Goal: Task Accomplishment & Management: Use online tool/utility

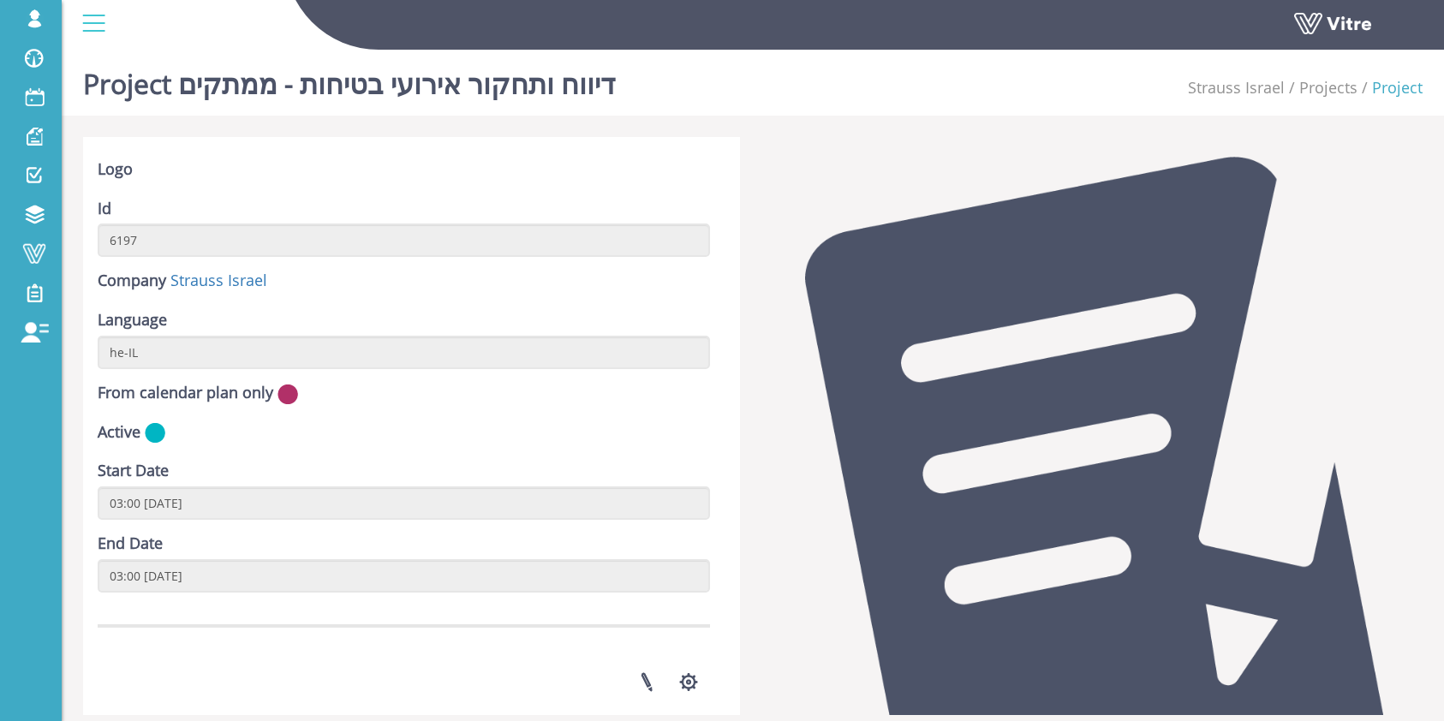
scroll to position [520, 0]
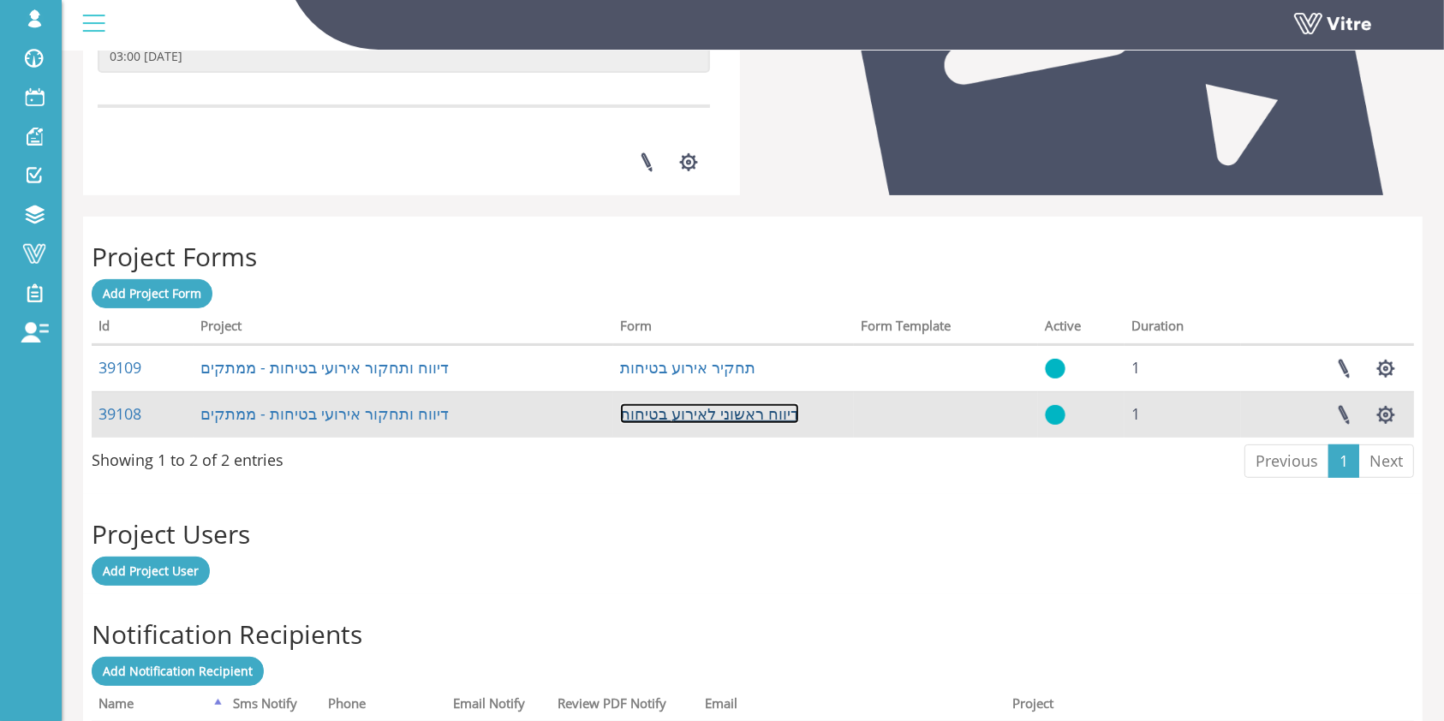
click at [691, 418] on link "דיווח ראשוני לאירוע בטיחות" at bounding box center [709, 413] width 179 height 21
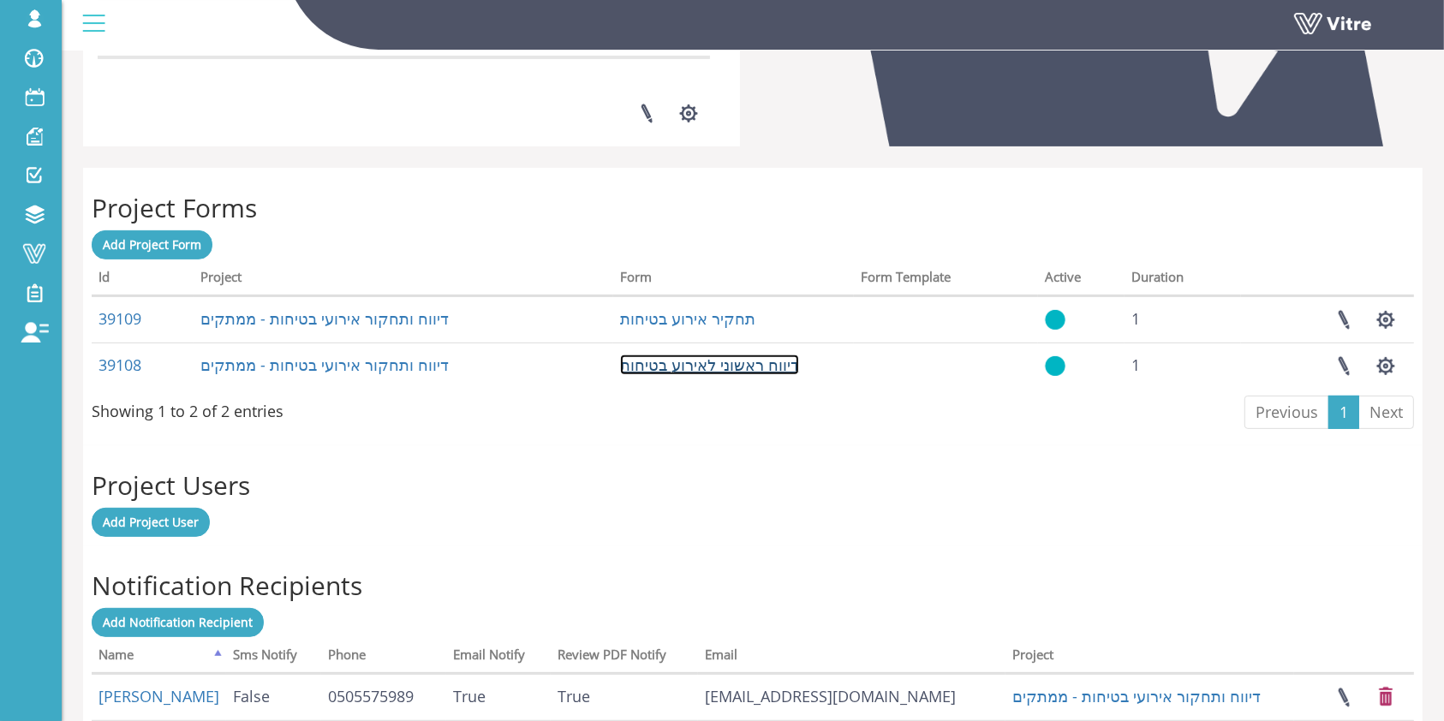
scroll to position [571, 0]
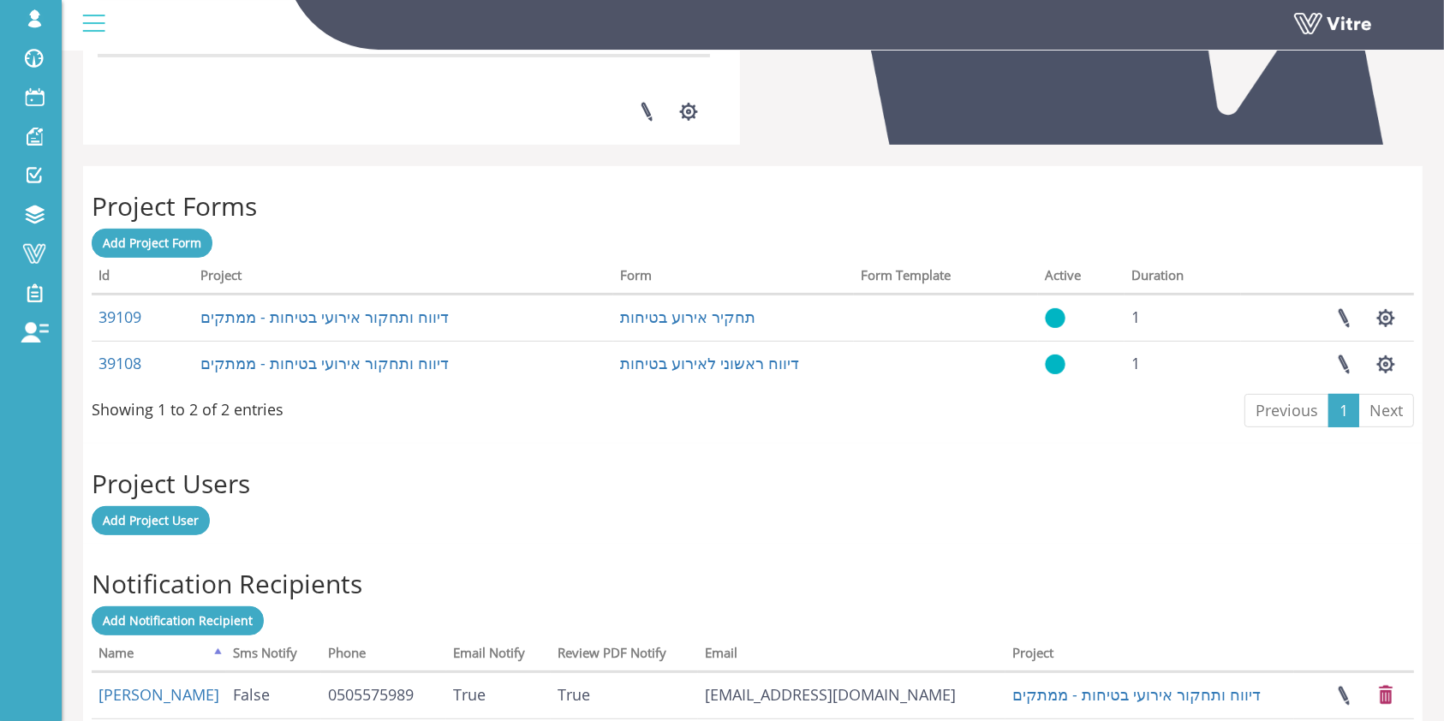
click at [664, 454] on div "Project Users Add Project User" at bounding box center [753, 494] width 1340 height 100
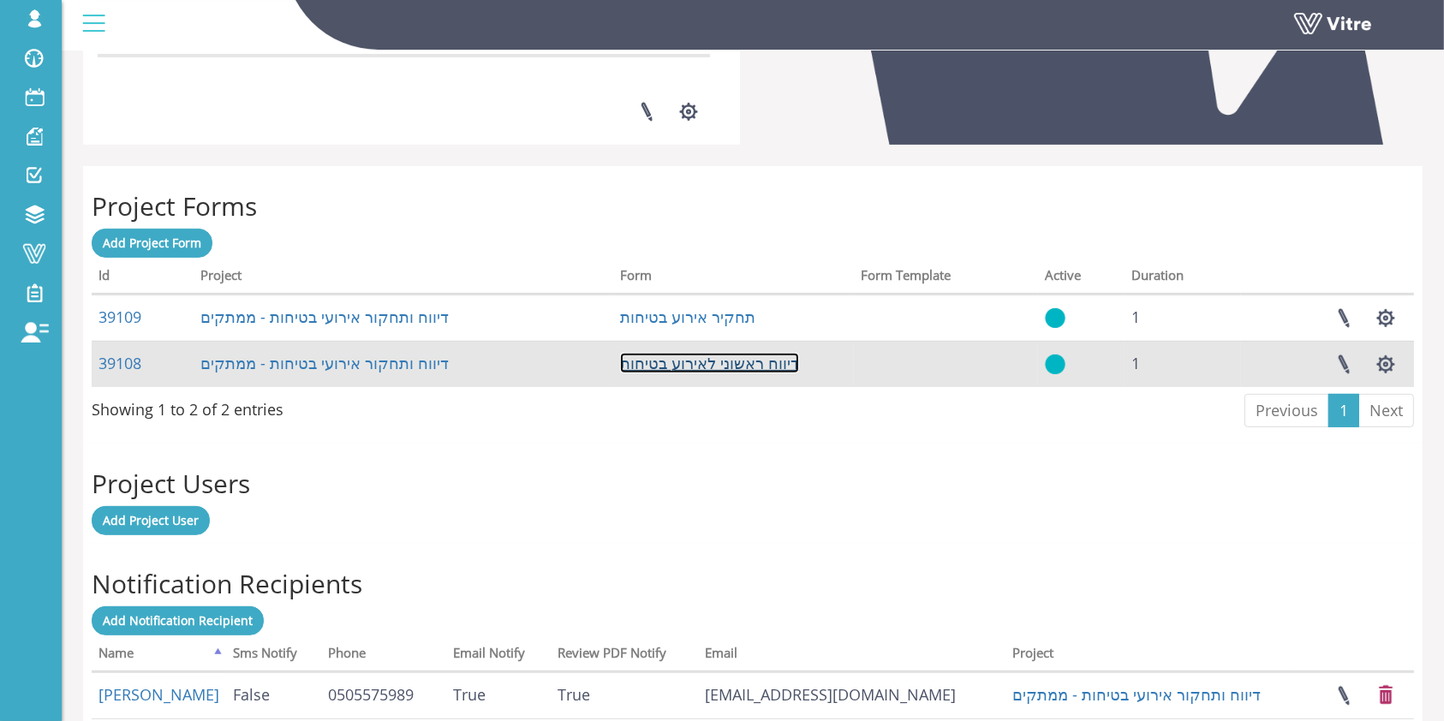
click at [708, 367] on link "דיווח ראשוני לאירוע בטיחות" at bounding box center [709, 363] width 179 height 21
click at [129, 367] on link "39108" at bounding box center [120, 363] width 43 height 21
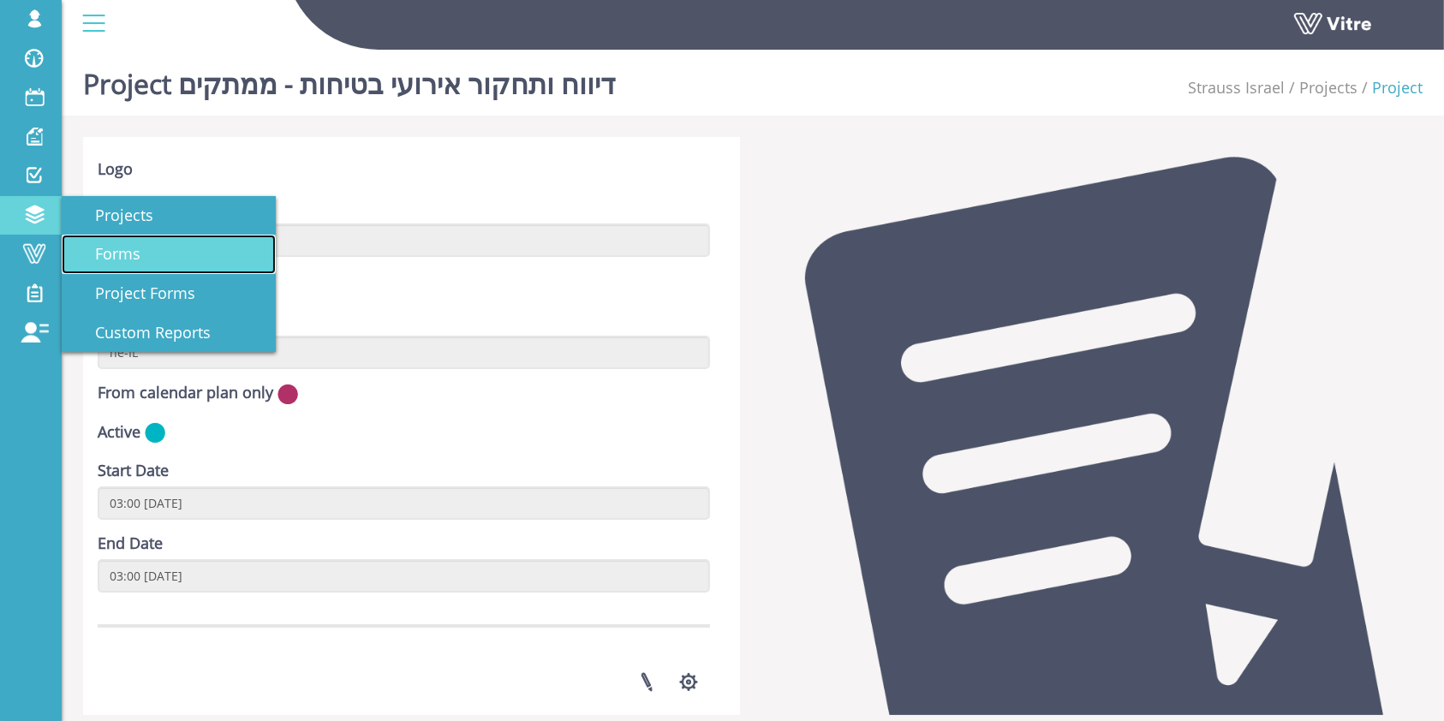
click at [112, 257] on span "Forms" at bounding box center [108, 253] width 66 height 21
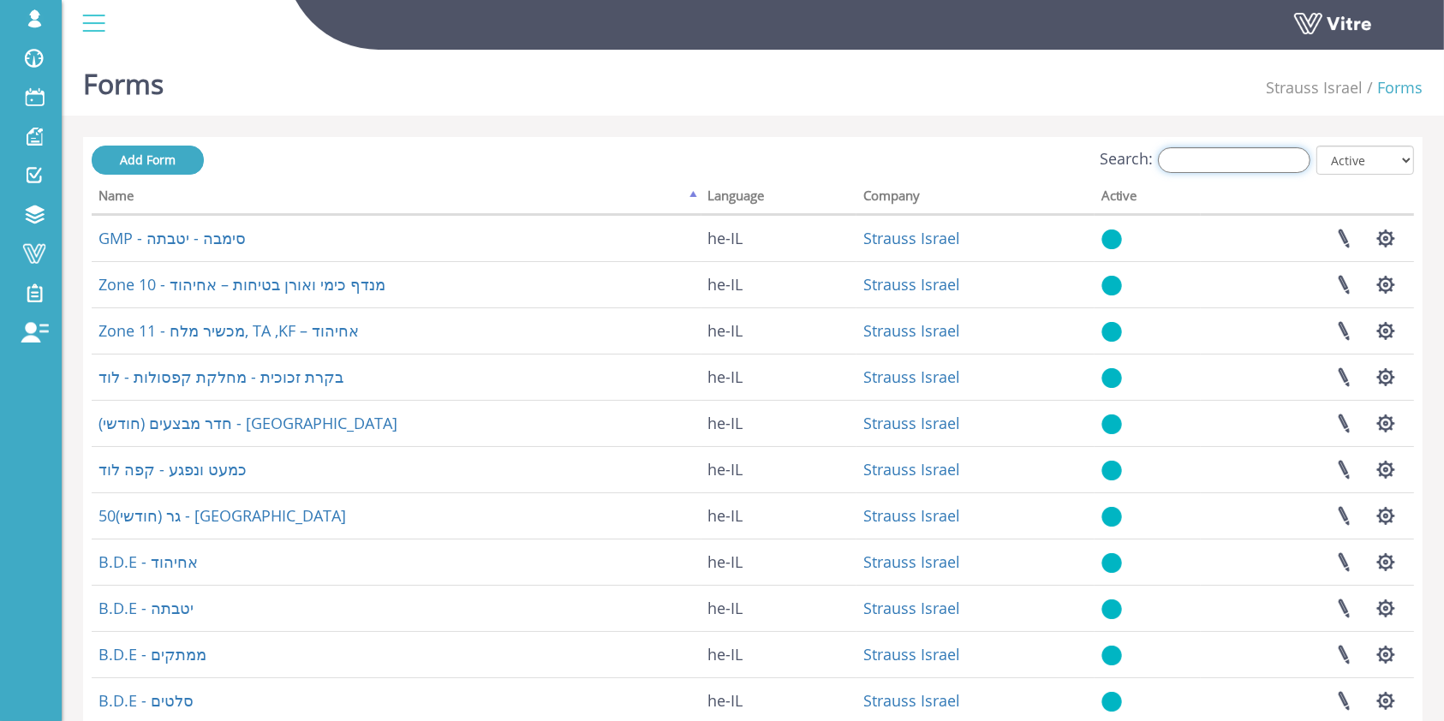
click at [1234, 171] on input "Search:" at bounding box center [1234, 160] width 152 height 26
paste input "9609"
type input "9609"
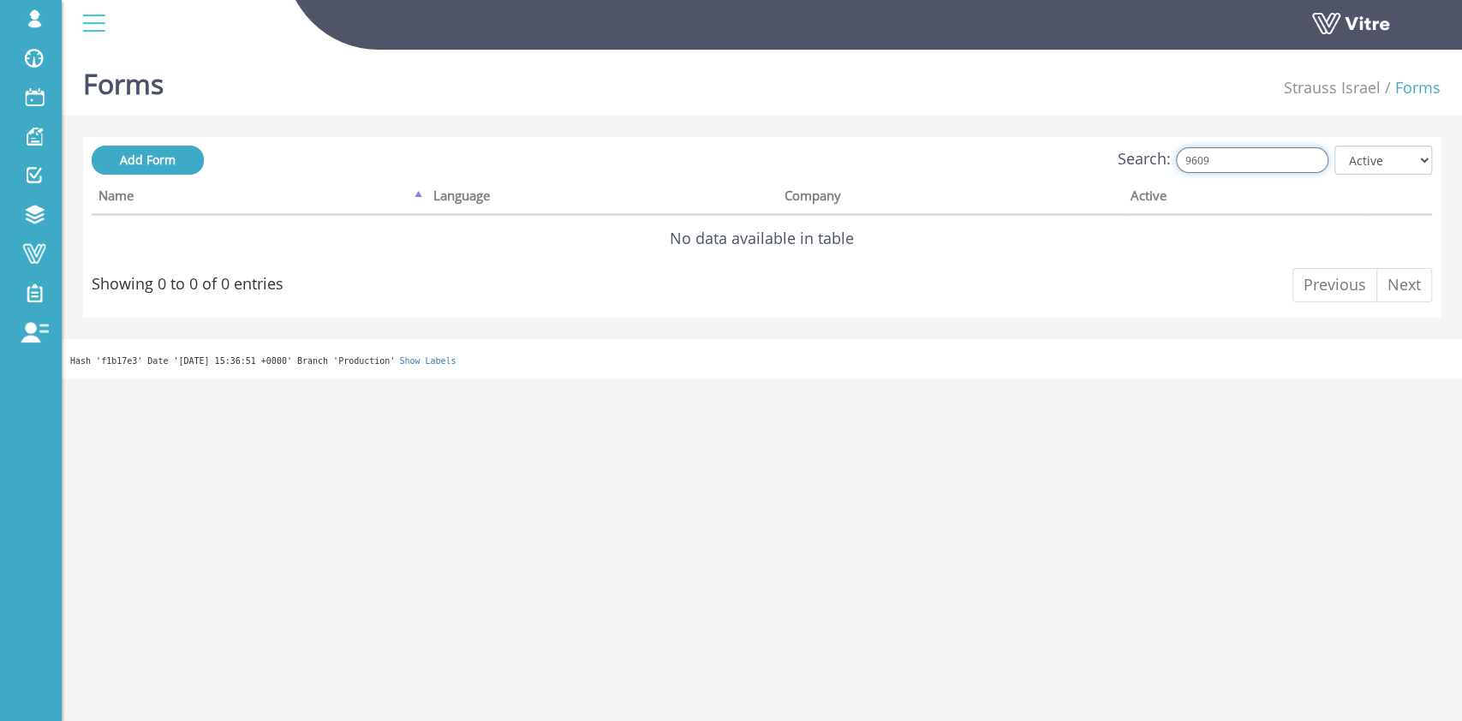
click at [1234, 161] on input "9609" at bounding box center [1252, 160] width 152 height 26
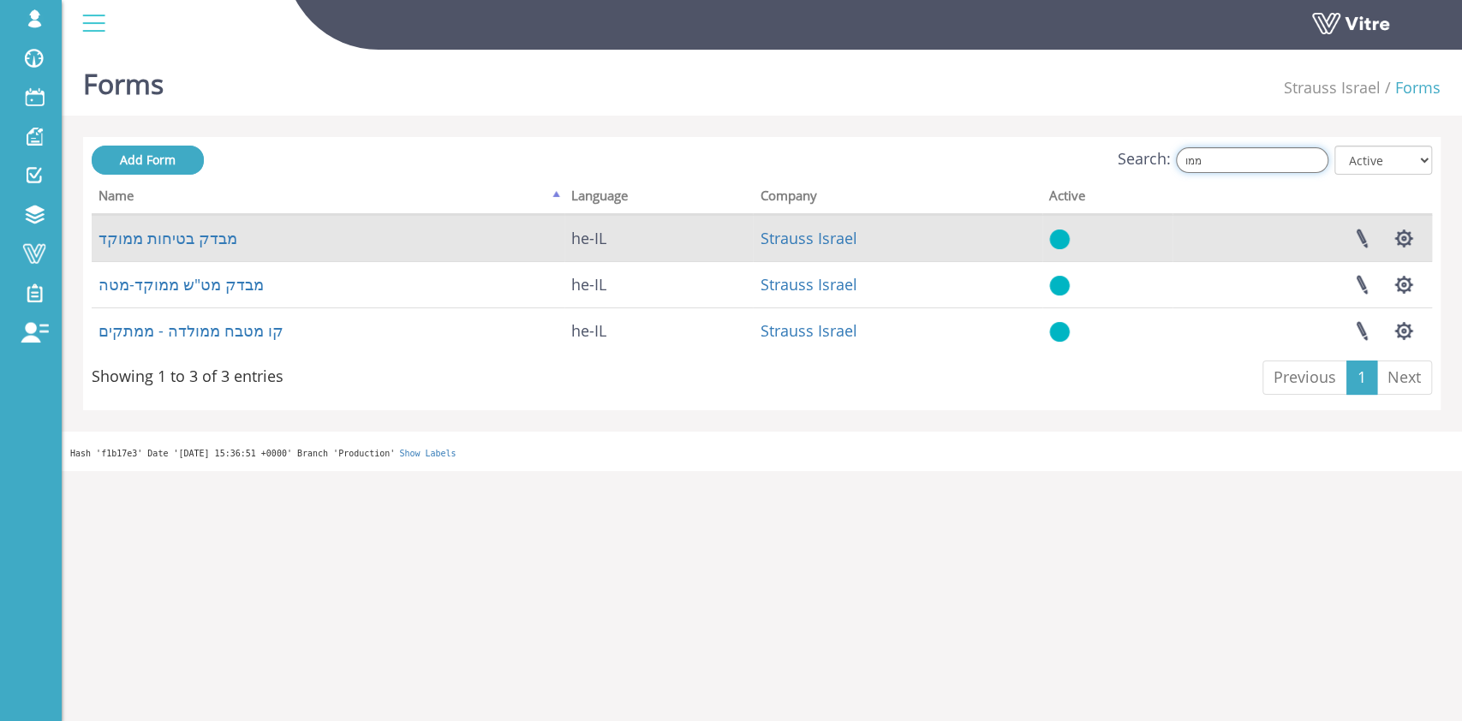
type input "ממו"
click at [158, 257] on td "מבדק בטיחות ממוקד" at bounding box center [328, 238] width 473 height 46
click at [156, 239] on link "מבדק בטיחות ממוקד" at bounding box center [168, 238] width 139 height 21
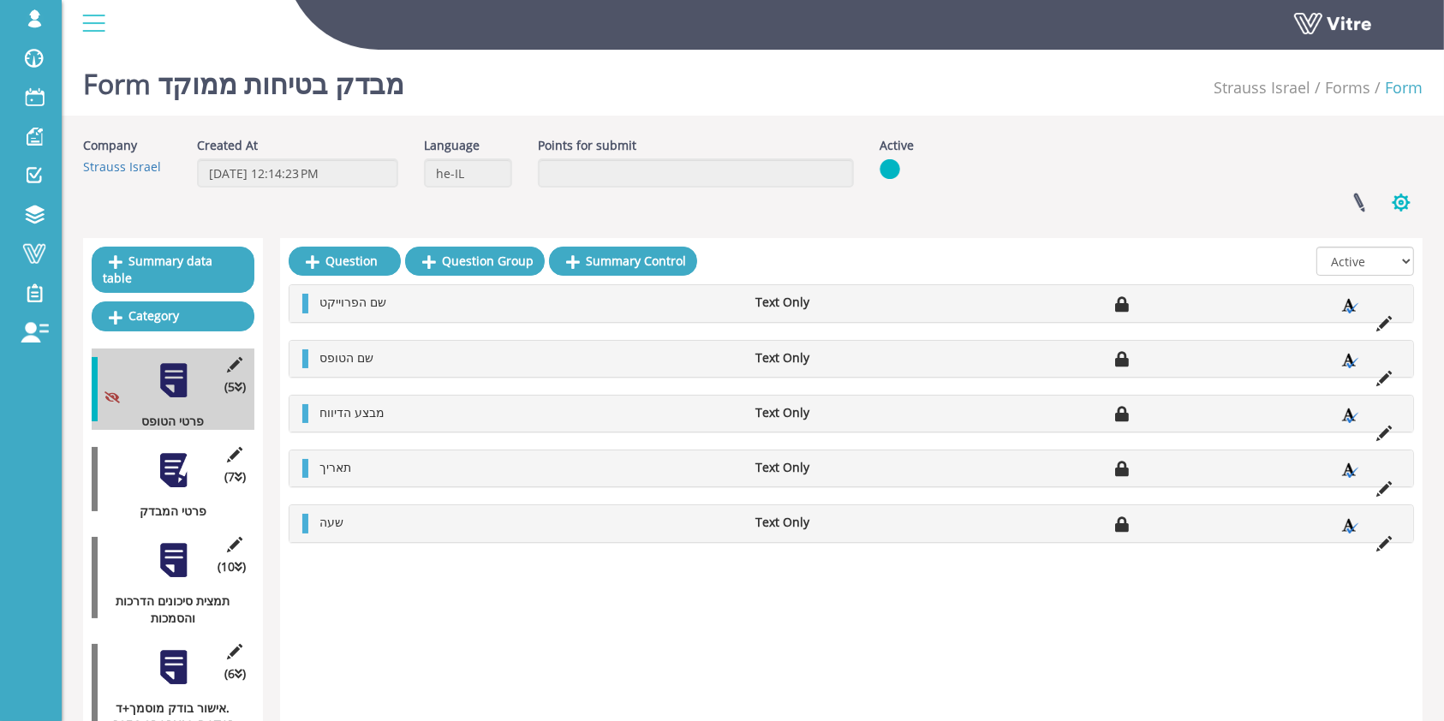
click at [1399, 201] on button "button" at bounding box center [1401, 202] width 43 height 45
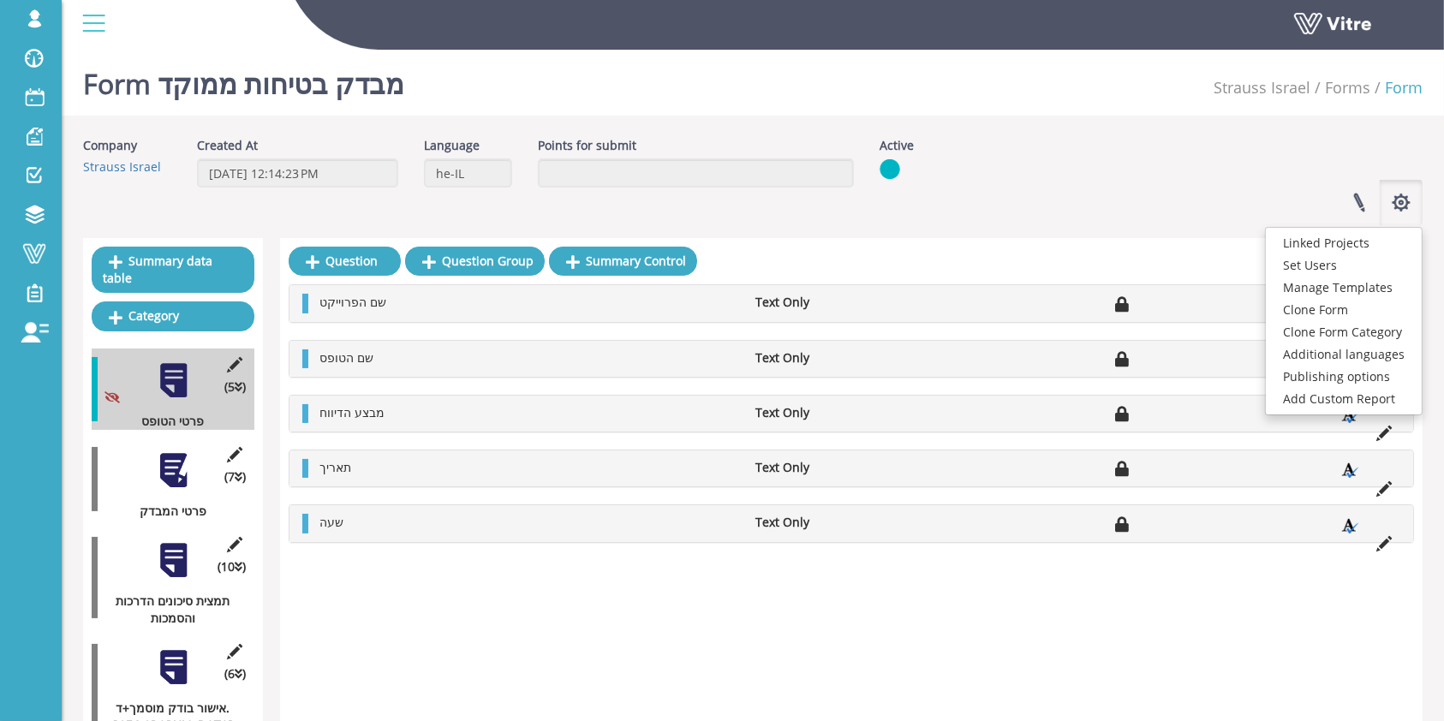
click at [1282, 176] on div "Company Strauss Israel Created At [DATE] 12:14:23 PM Language he-IL Points for …" at bounding box center [753, 181] width 1366 height 88
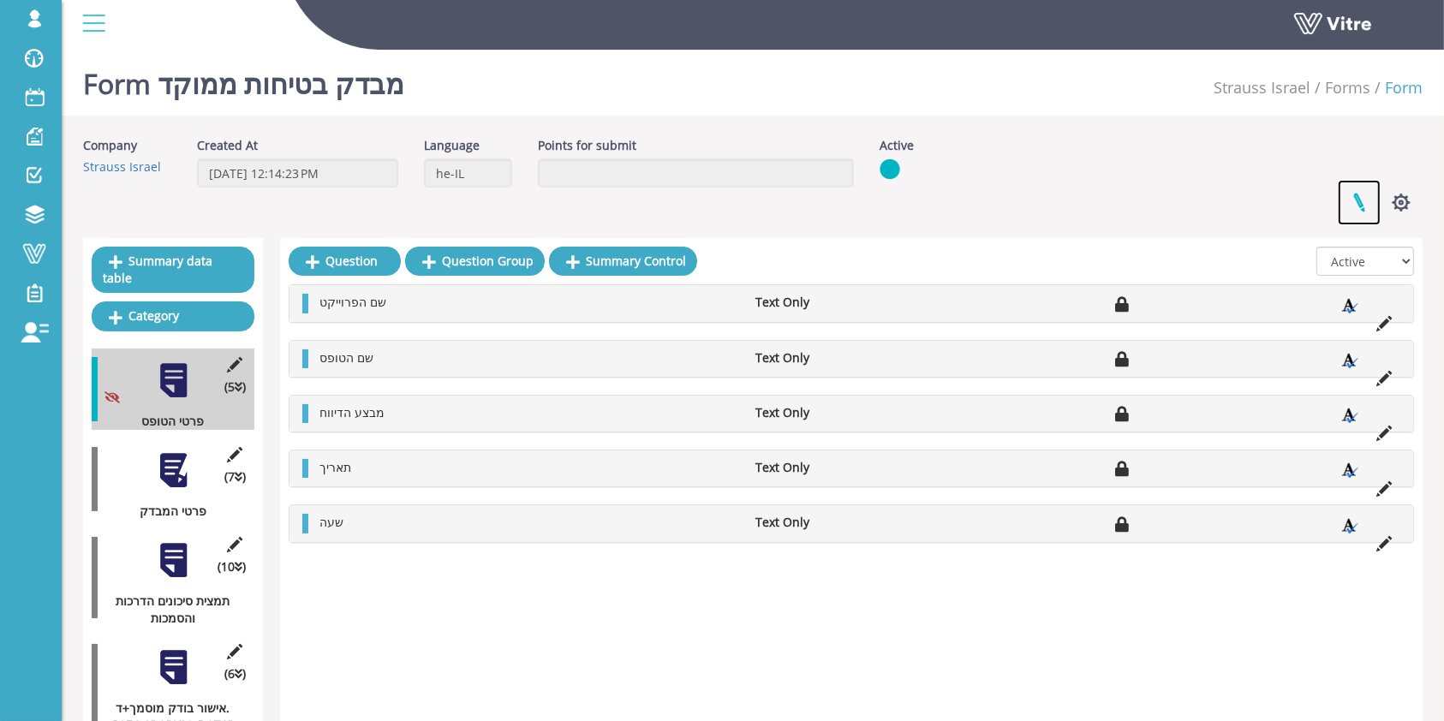
click at [1363, 195] on link at bounding box center [1359, 202] width 43 height 45
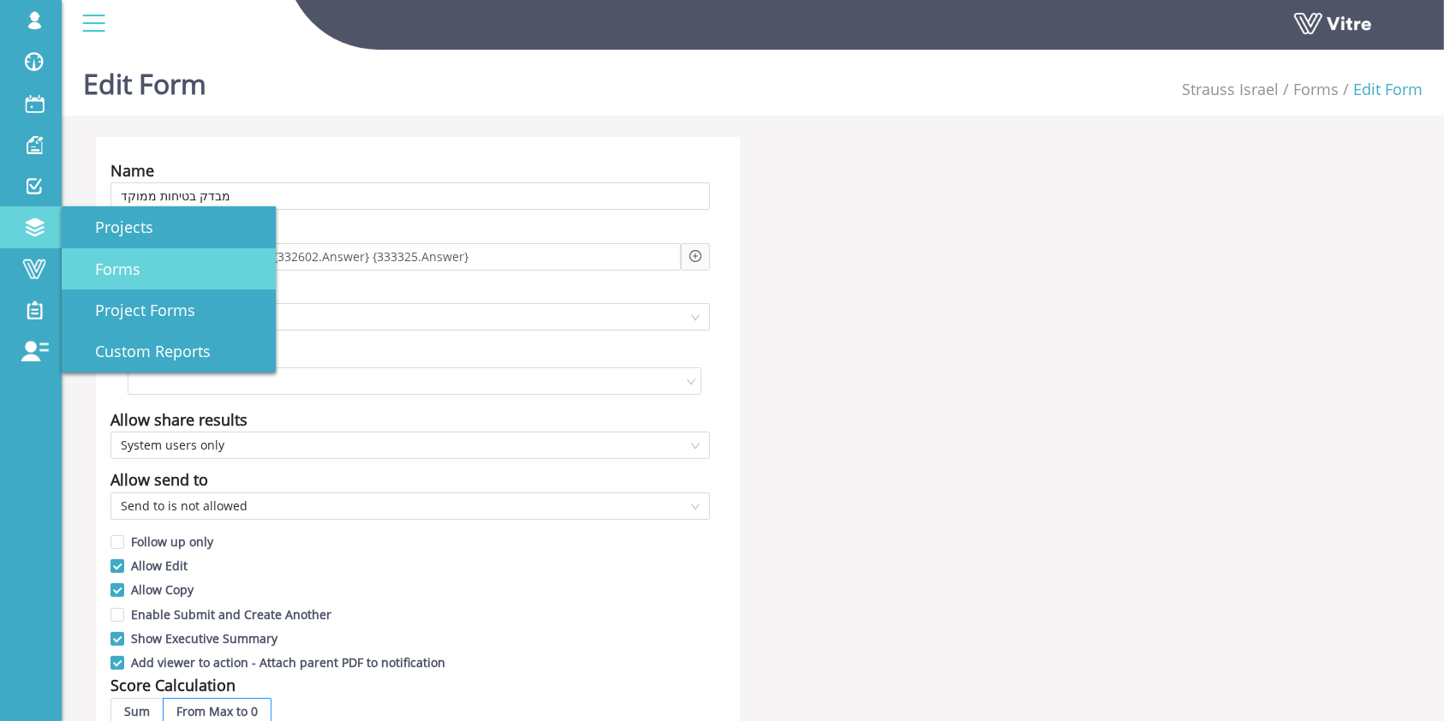
click at [127, 260] on span "Forms" at bounding box center [108, 269] width 66 height 21
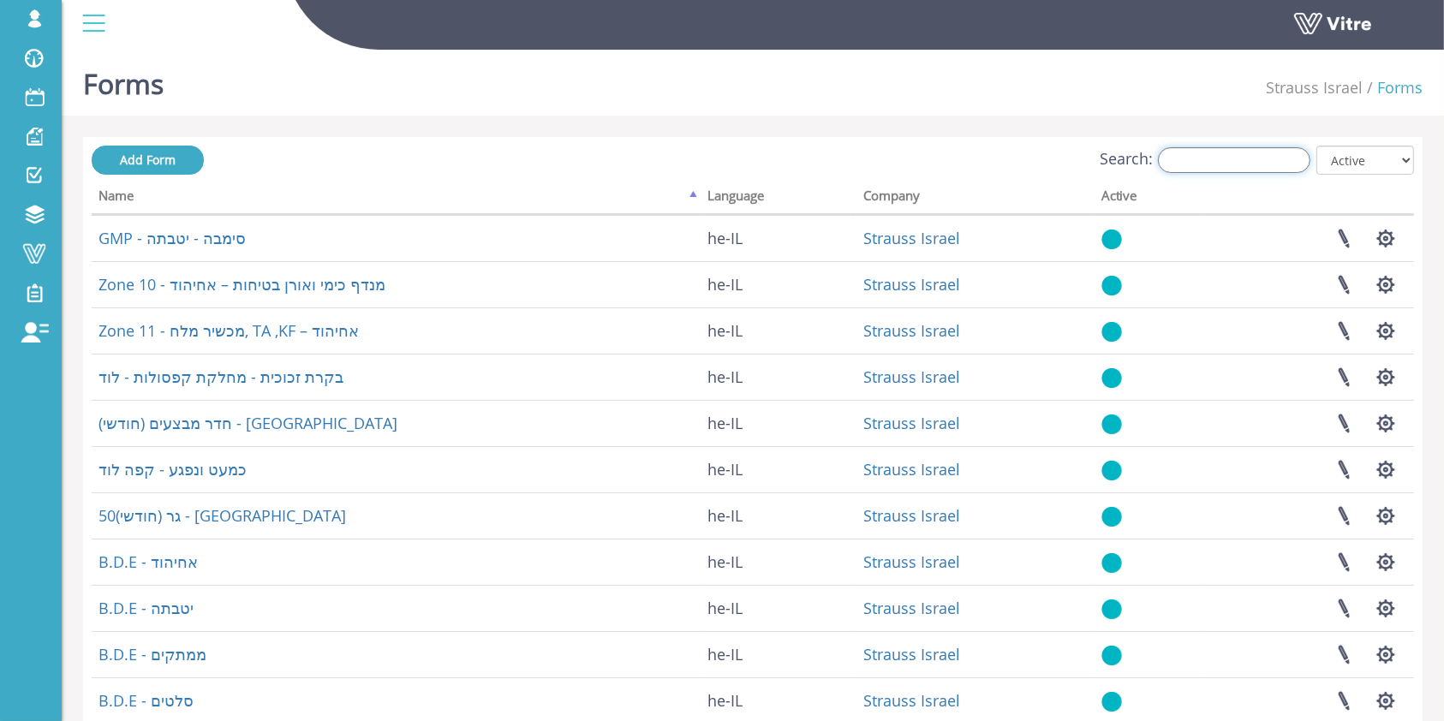
click at [1238, 155] on input "Search:" at bounding box center [1234, 160] width 152 height 26
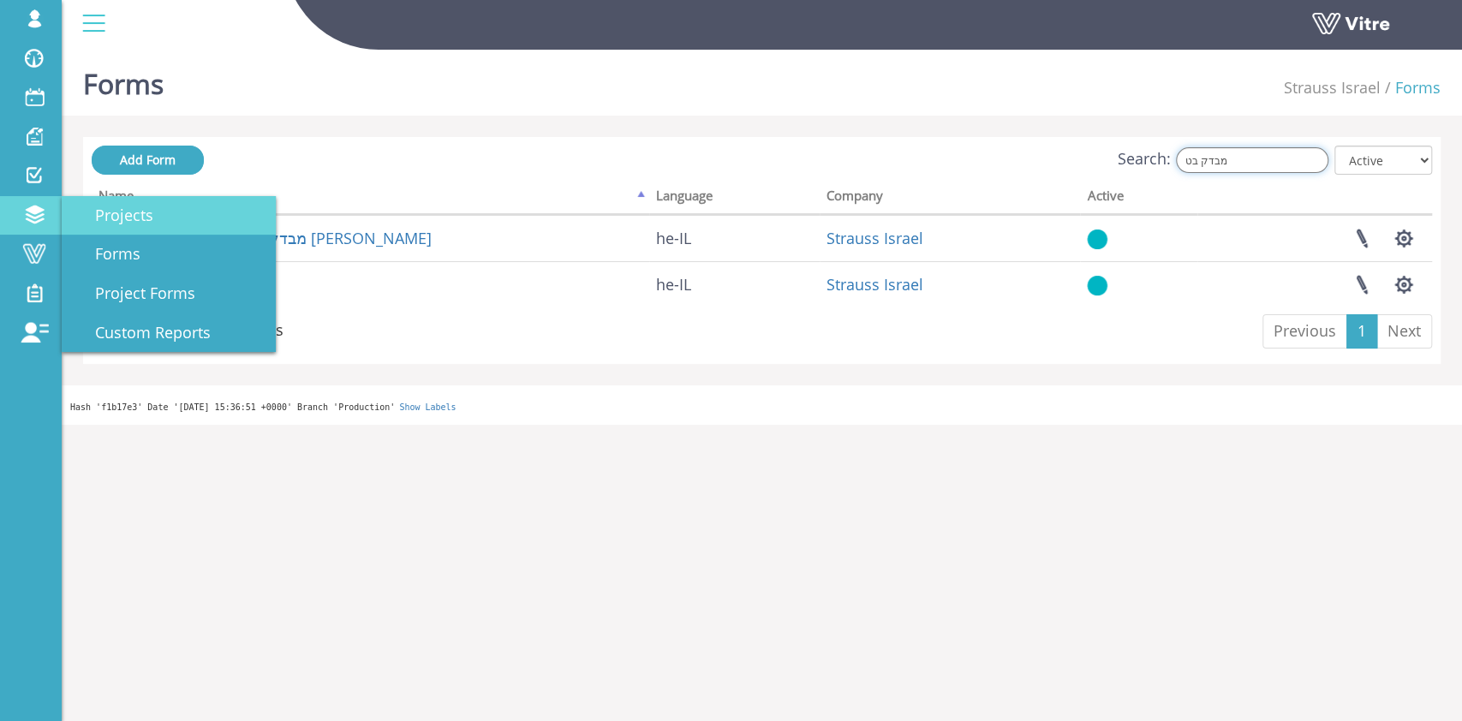
type input "מבדק בט"
click at [106, 216] on span "Projects" at bounding box center [114, 215] width 79 height 21
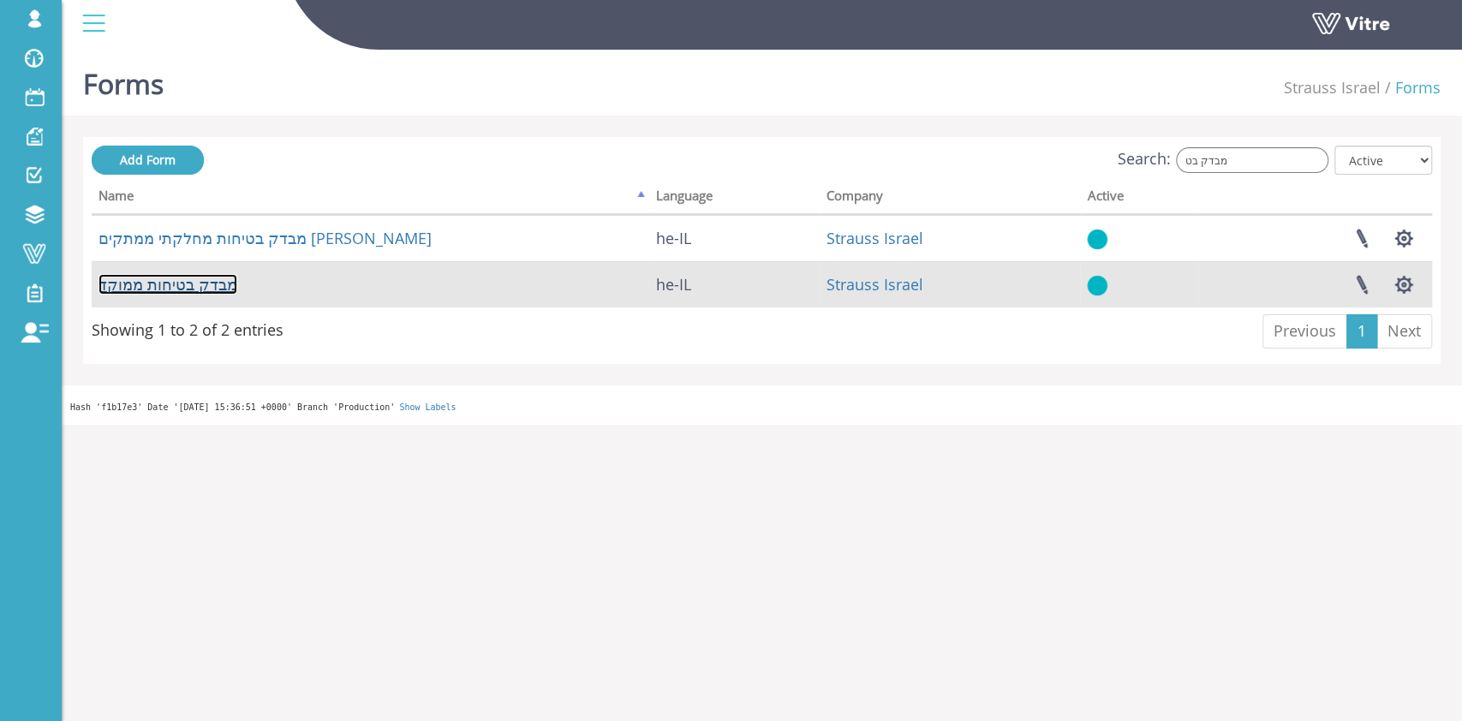
click at [180, 278] on link "מבדק בטיחות ממוקד" at bounding box center [168, 284] width 139 height 21
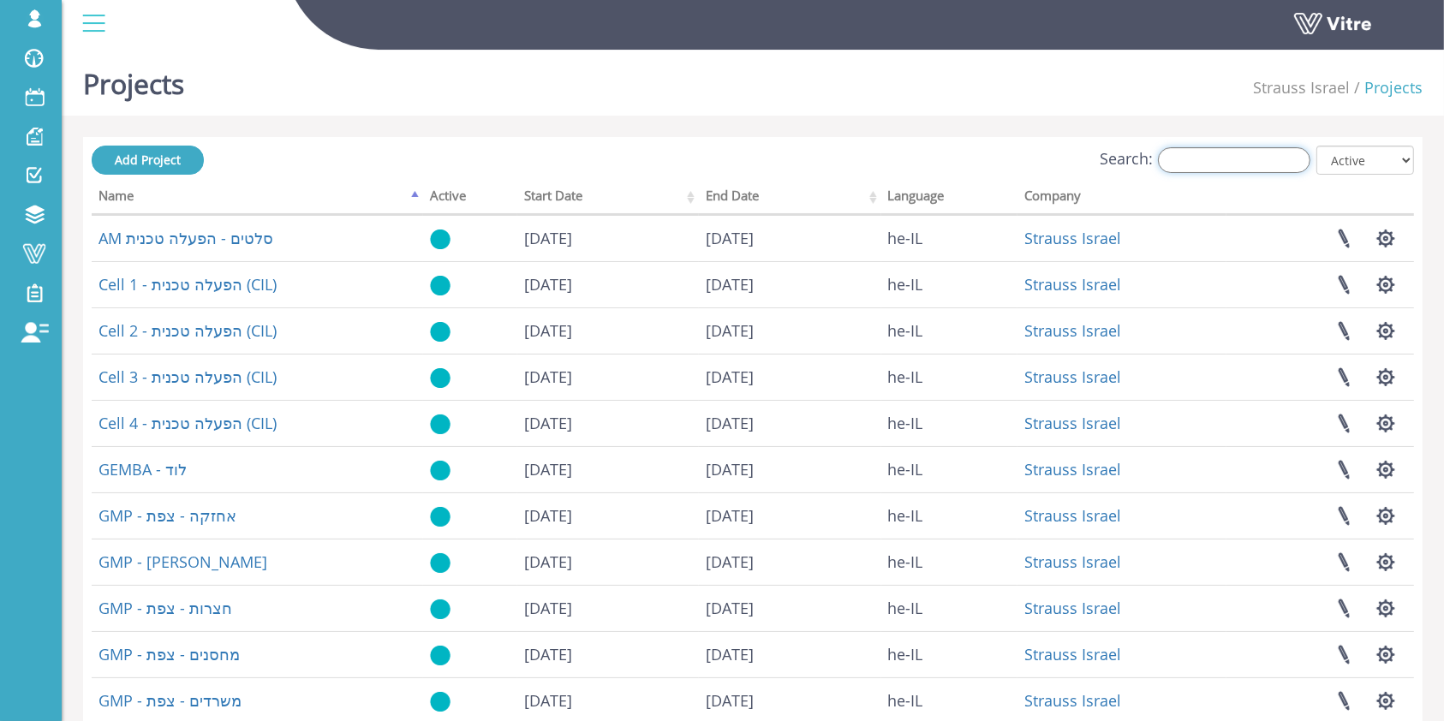
click at [1255, 161] on input "Search:" at bounding box center [1234, 160] width 152 height 26
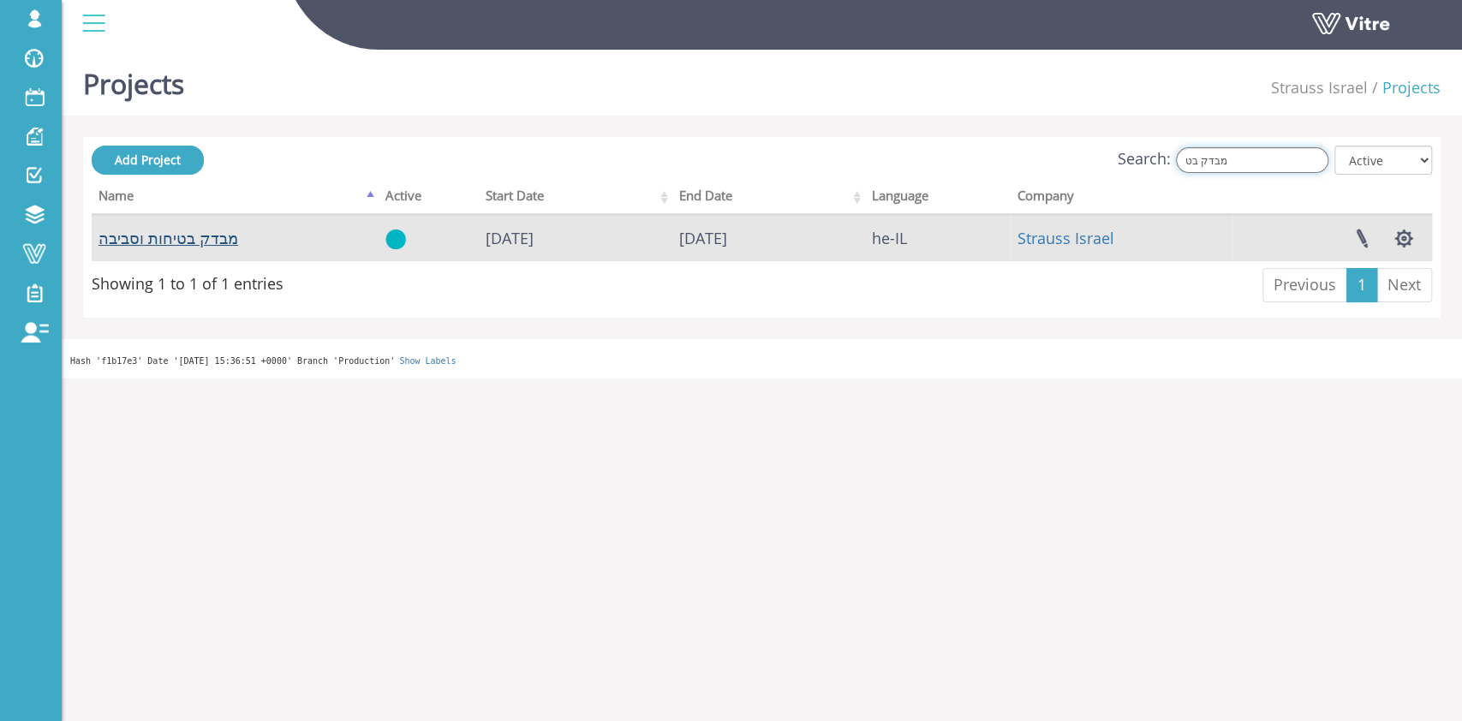
type input "מבדק בט"
click at [189, 236] on link "מבדק בטיחות וסביבה" at bounding box center [169, 238] width 140 height 21
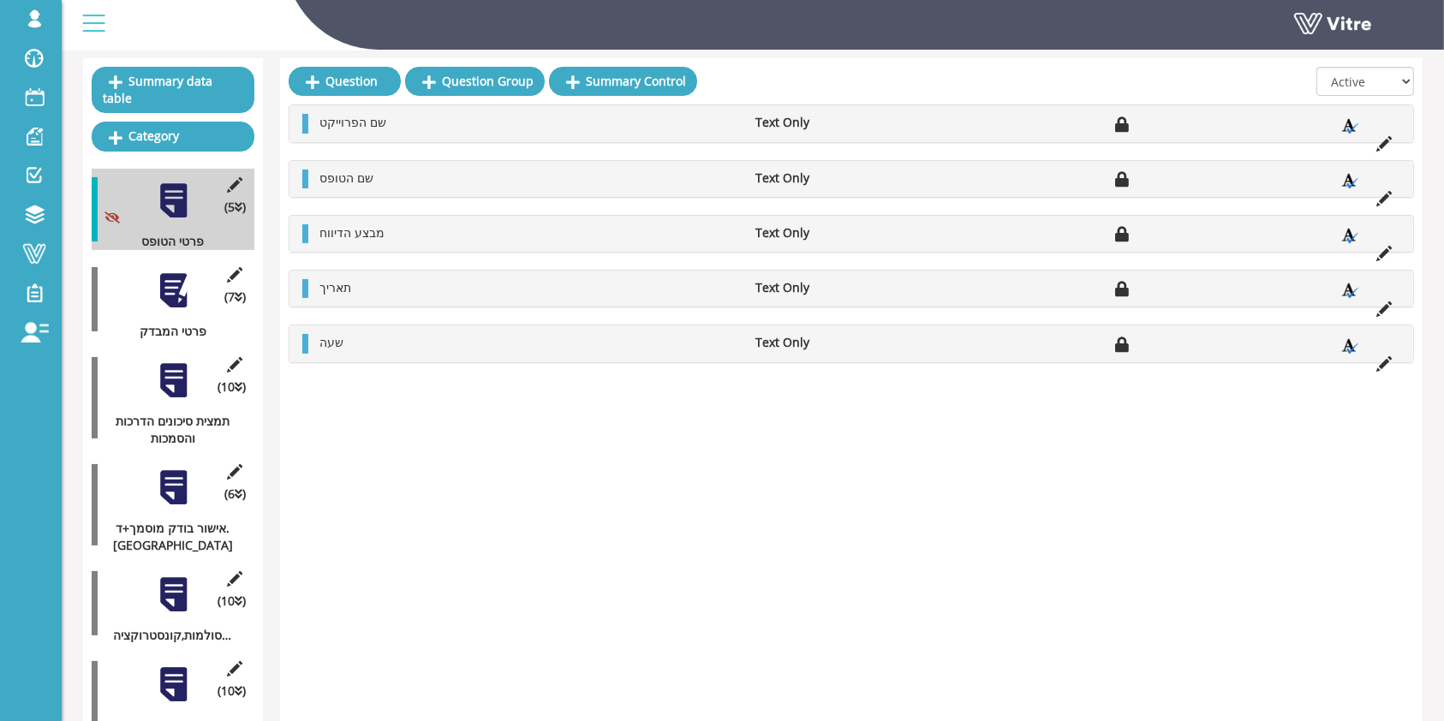
scroll to position [228, 0]
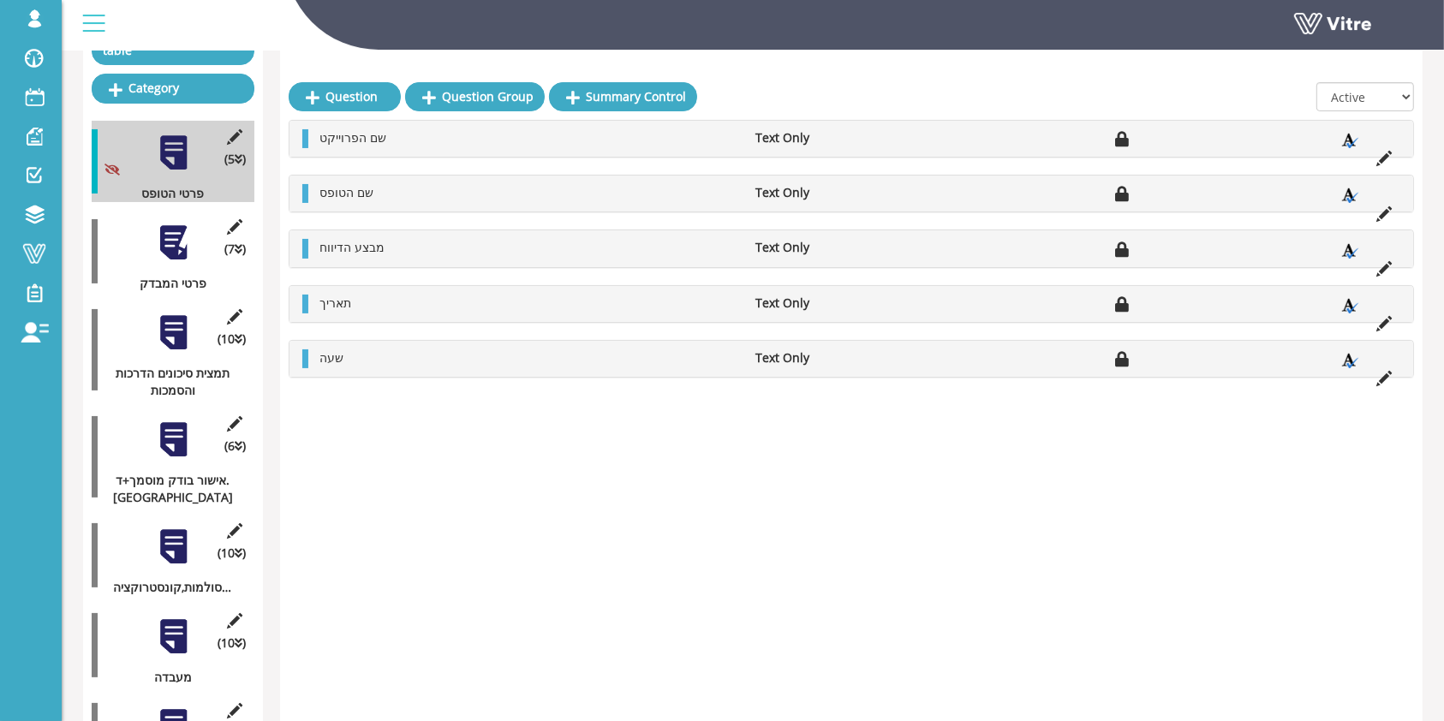
click at [463, 582] on div "Question Question Group Summary Control All Active Not Active שם הפרוייקט Text …" at bounding box center [851, 705] width 1143 height 1391
click at [163, 240] on div at bounding box center [173, 243] width 39 height 39
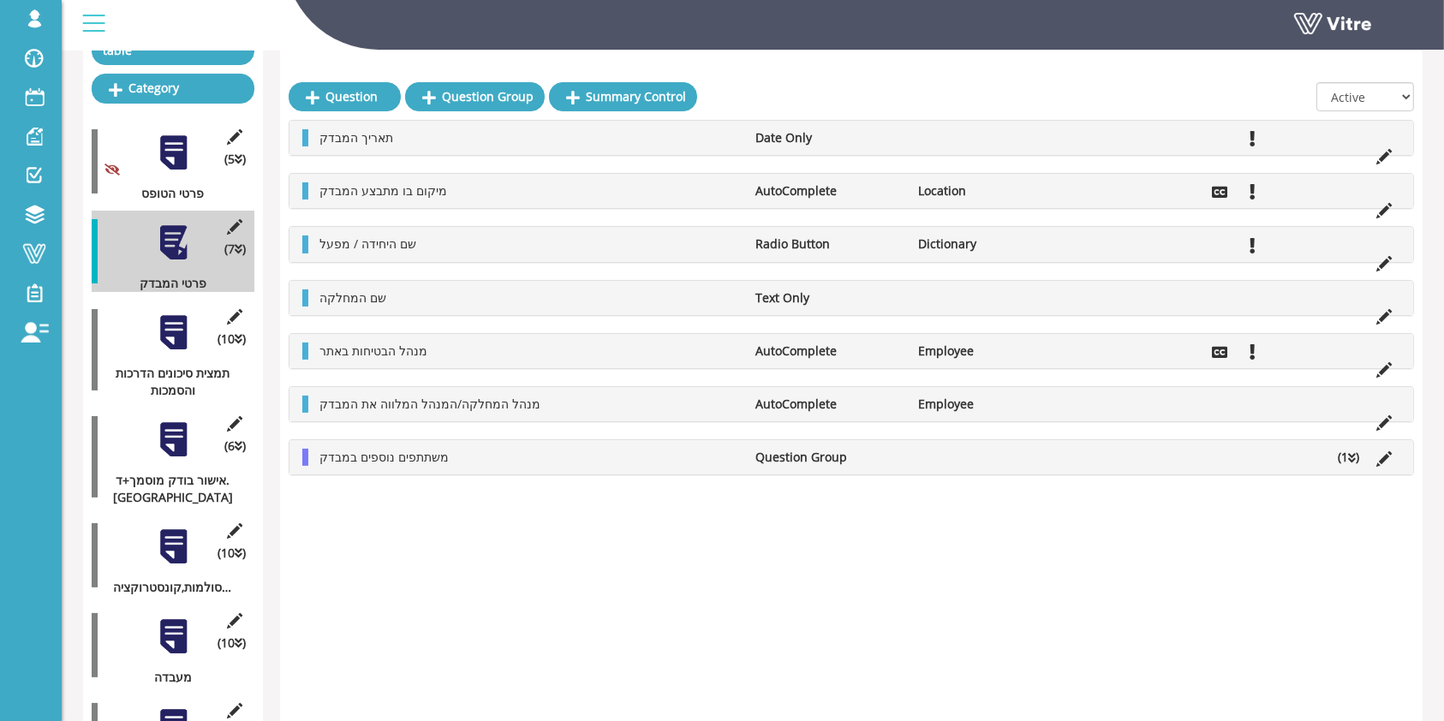
click at [925, 242] on li "Dictionary" at bounding box center [993, 244] width 164 height 17
click at [1380, 262] on icon at bounding box center [1384, 263] width 15 height 15
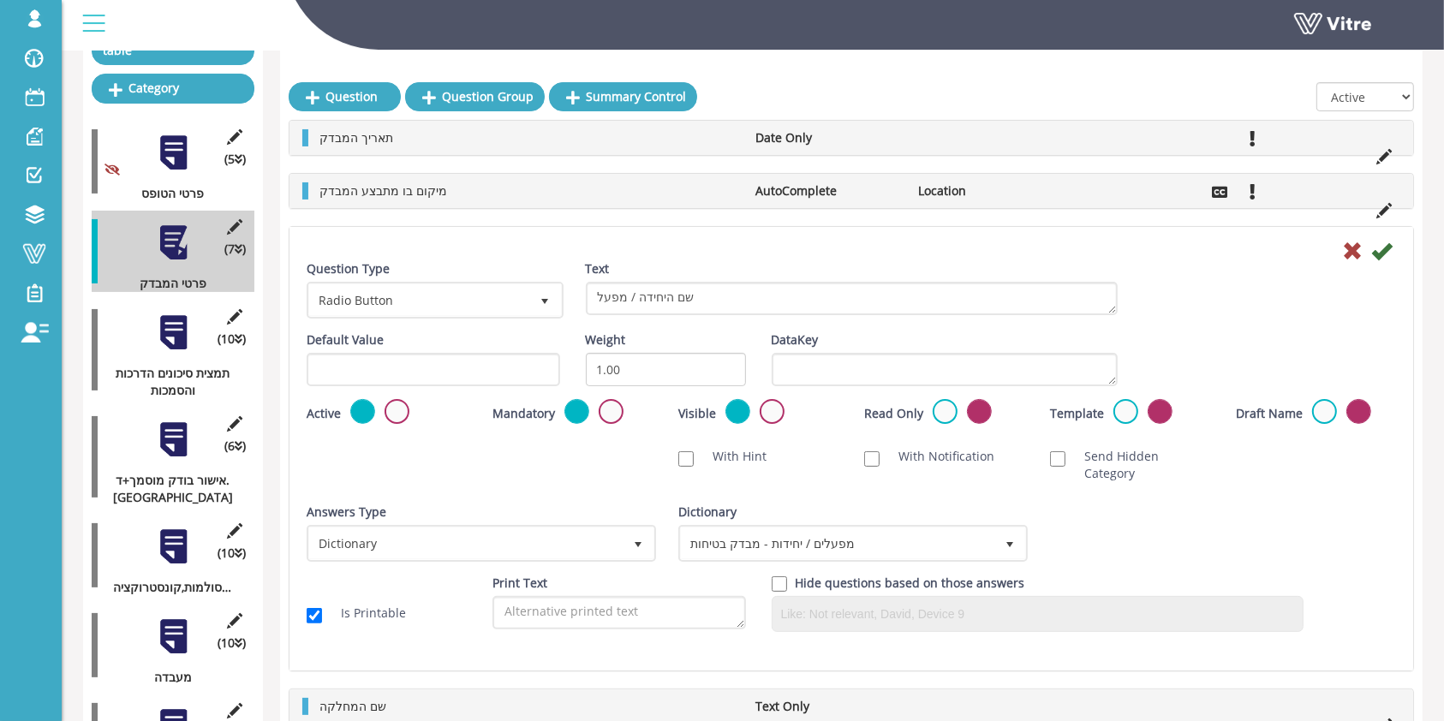
click at [1133, 520] on div "Answers Type Dictionary 1 Answers Type Dictionary 1 Module Select Form Context …" at bounding box center [851, 539] width 1115 height 71
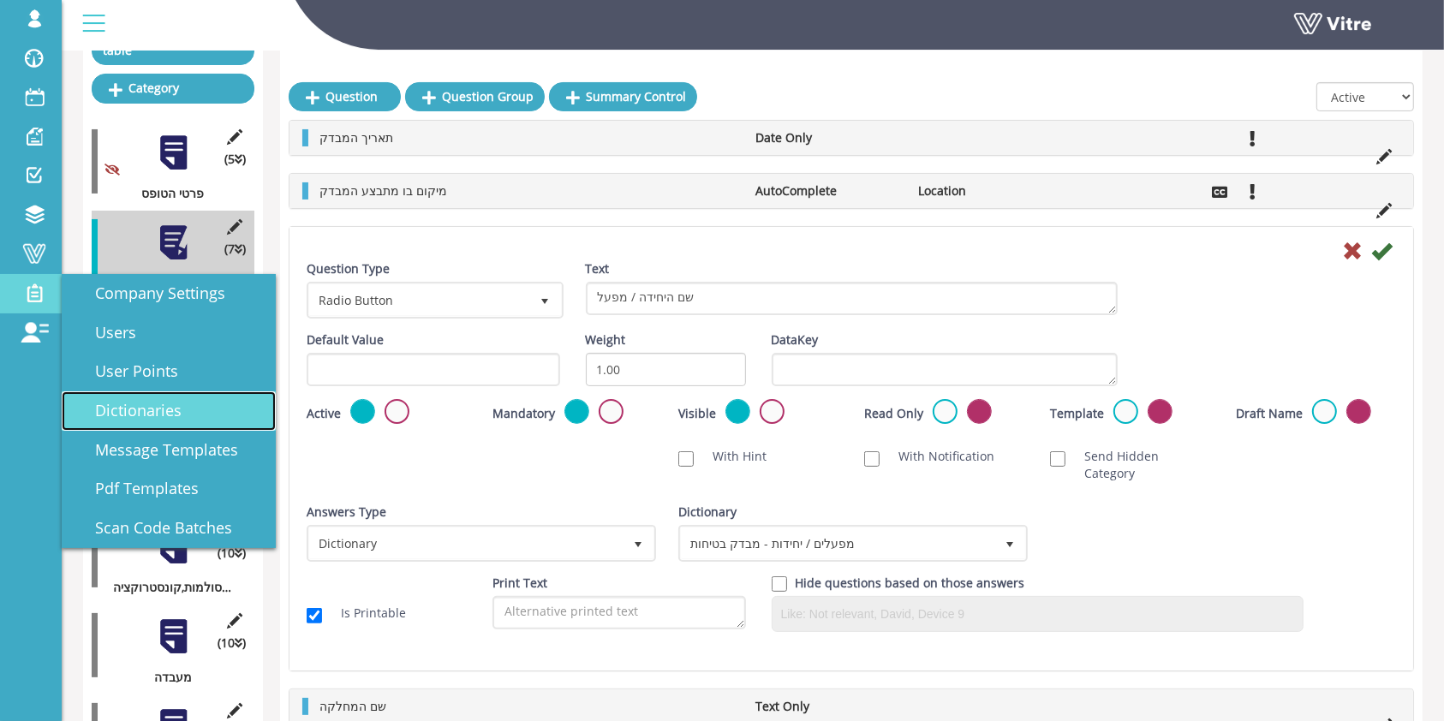
click at [126, 415] on span "Dictionaries" at bounding box center [128, 410] width 107 height 21
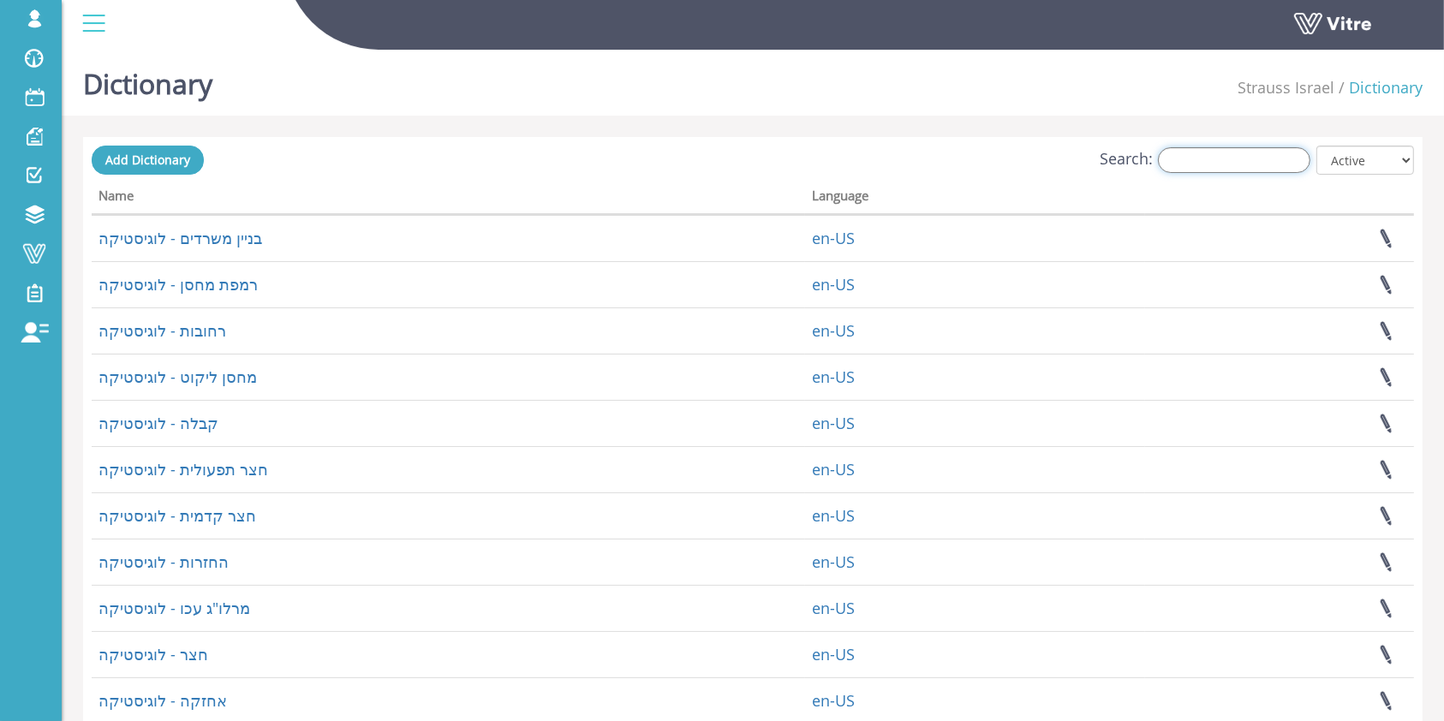
click at [1192, 147] on input "Search:" at bounding box center [1234, 160] width 152 height 26
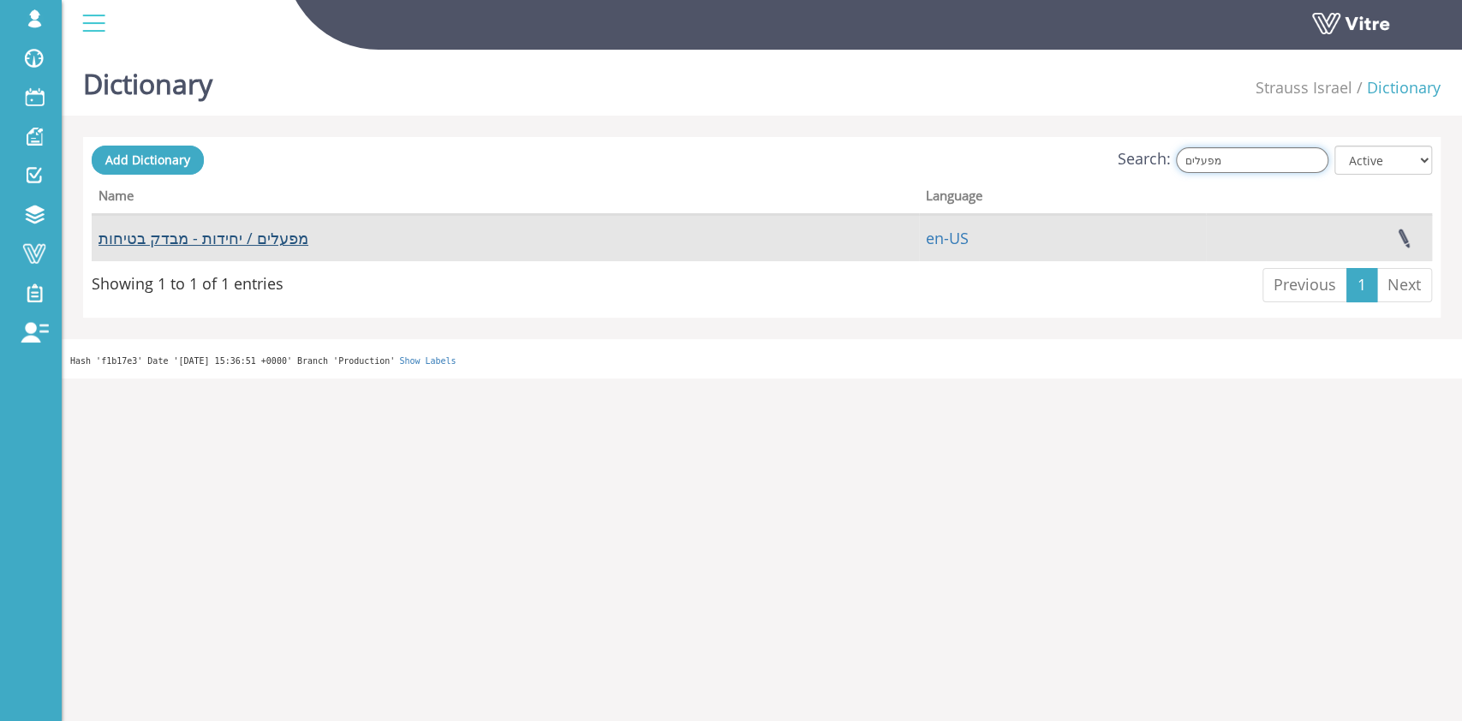
type input "מפעלים"
click at [244, 236] on link "מפעלים / יחידות - מבדק בטיחות" at bounding box center [204, 238] width 210 height 21
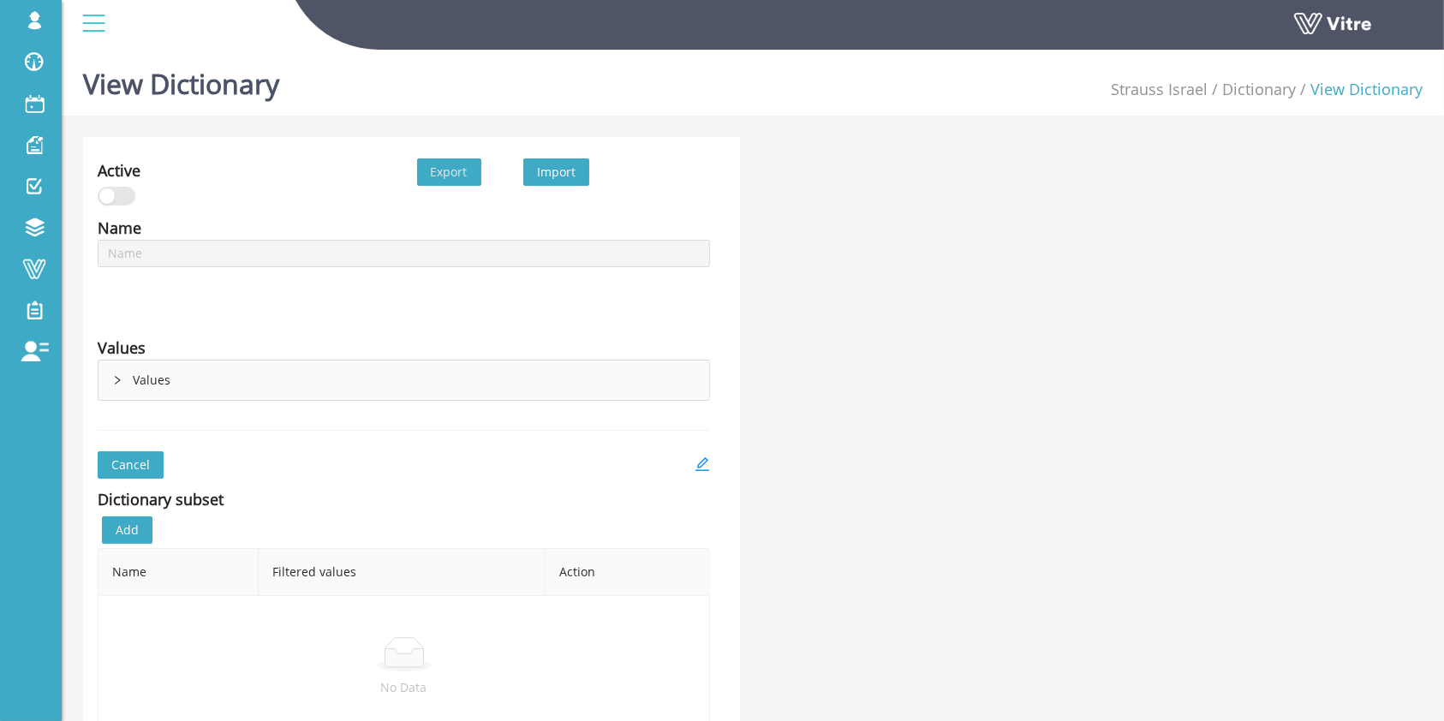
type input "מפעלים / יחידות - מבדק בטיחות"
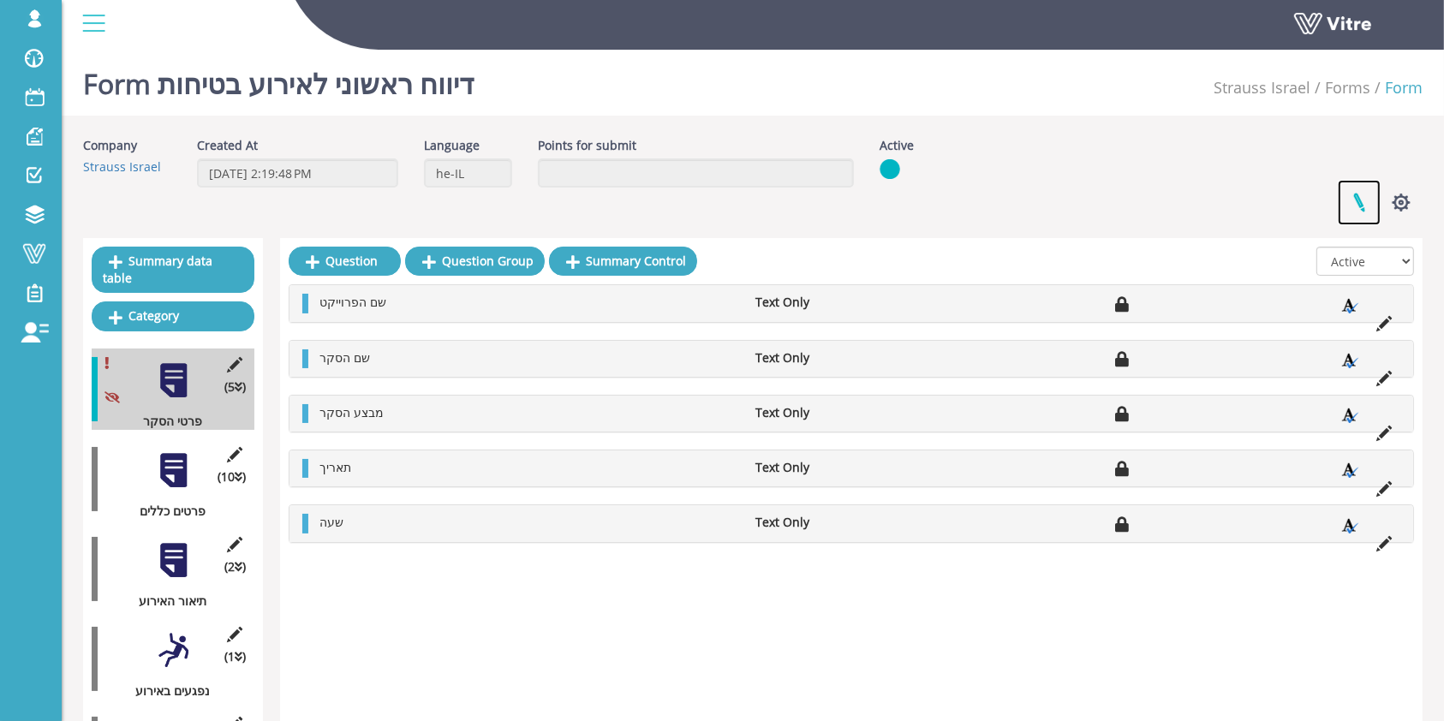
click at [1360, 200] on link at bounding box center [1359, 202] width 43 height 45
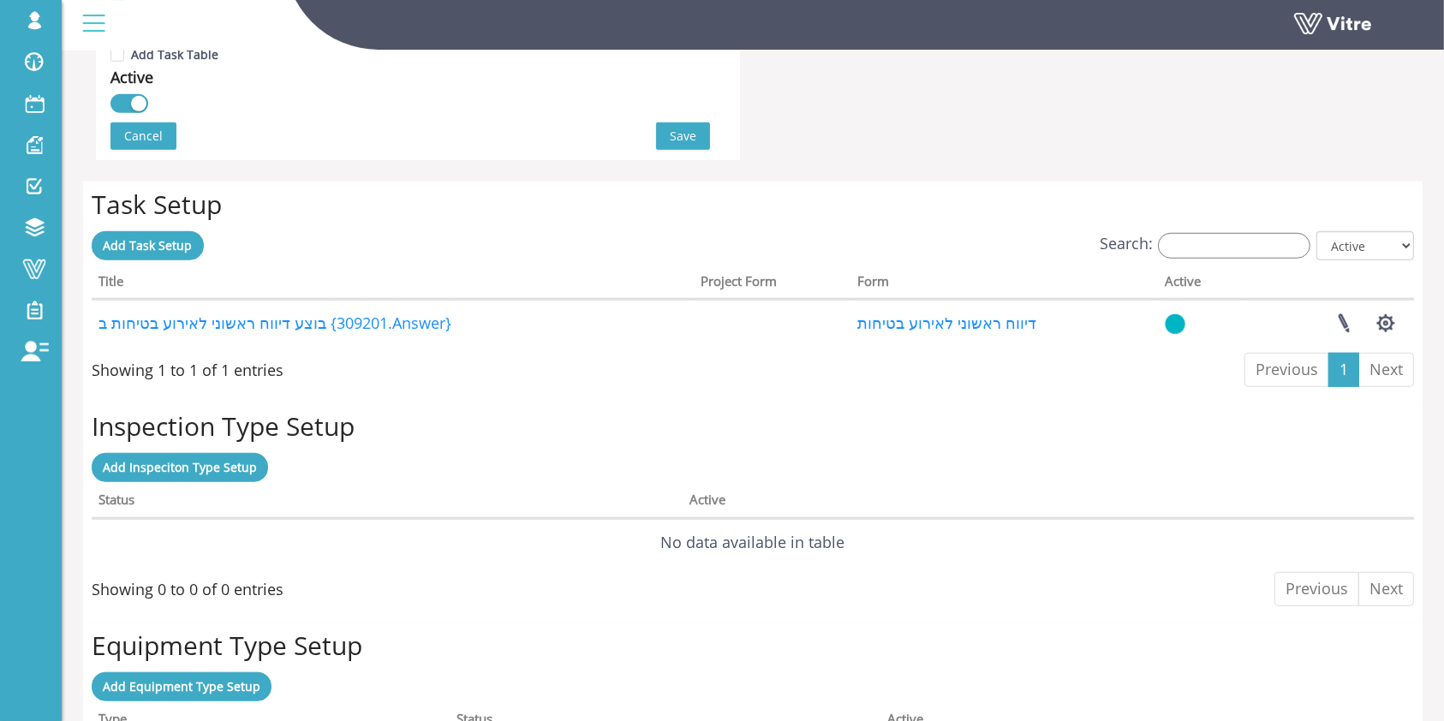
scroll to position [1165, 0]
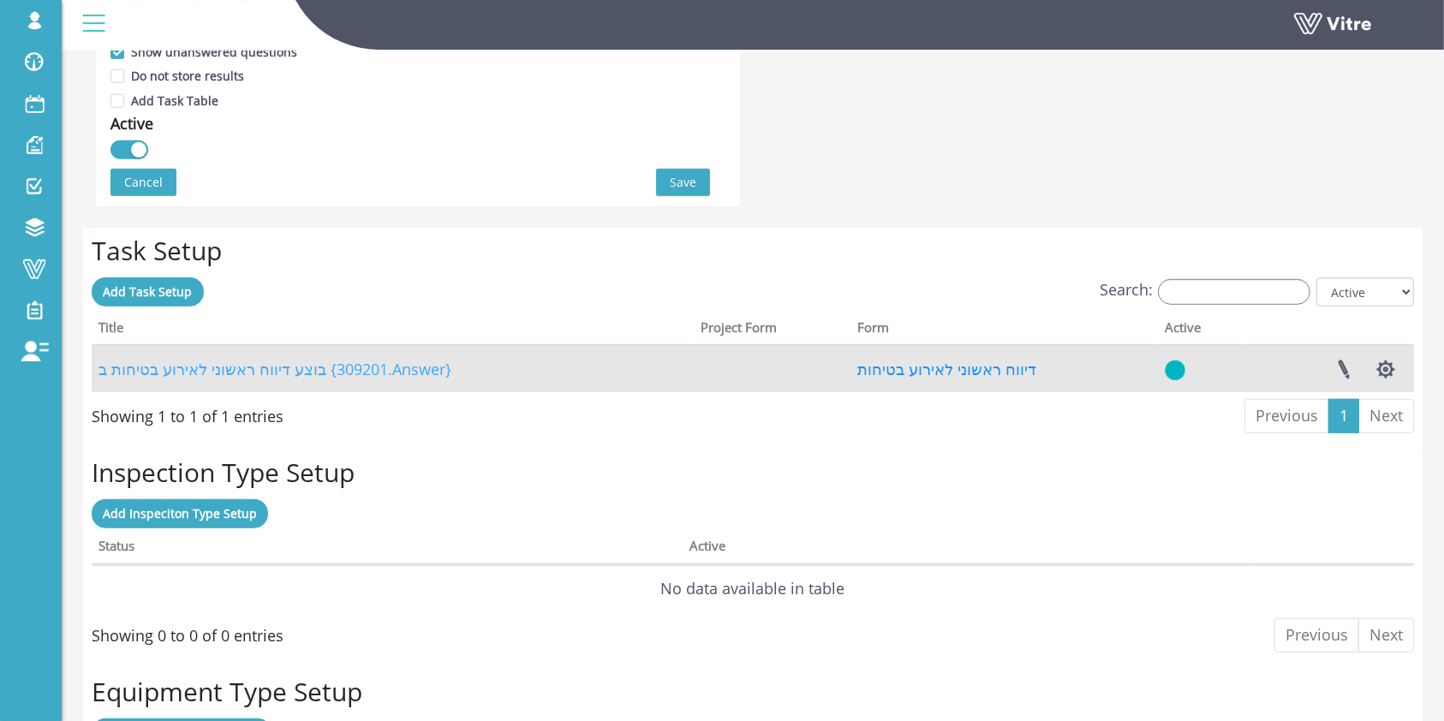
click at [259, 368] on link "בוצע דיווח ראשוני לאירוע בטיחות ב {309201.Answer}" at bounding box center [275, 369] width 353 height 21
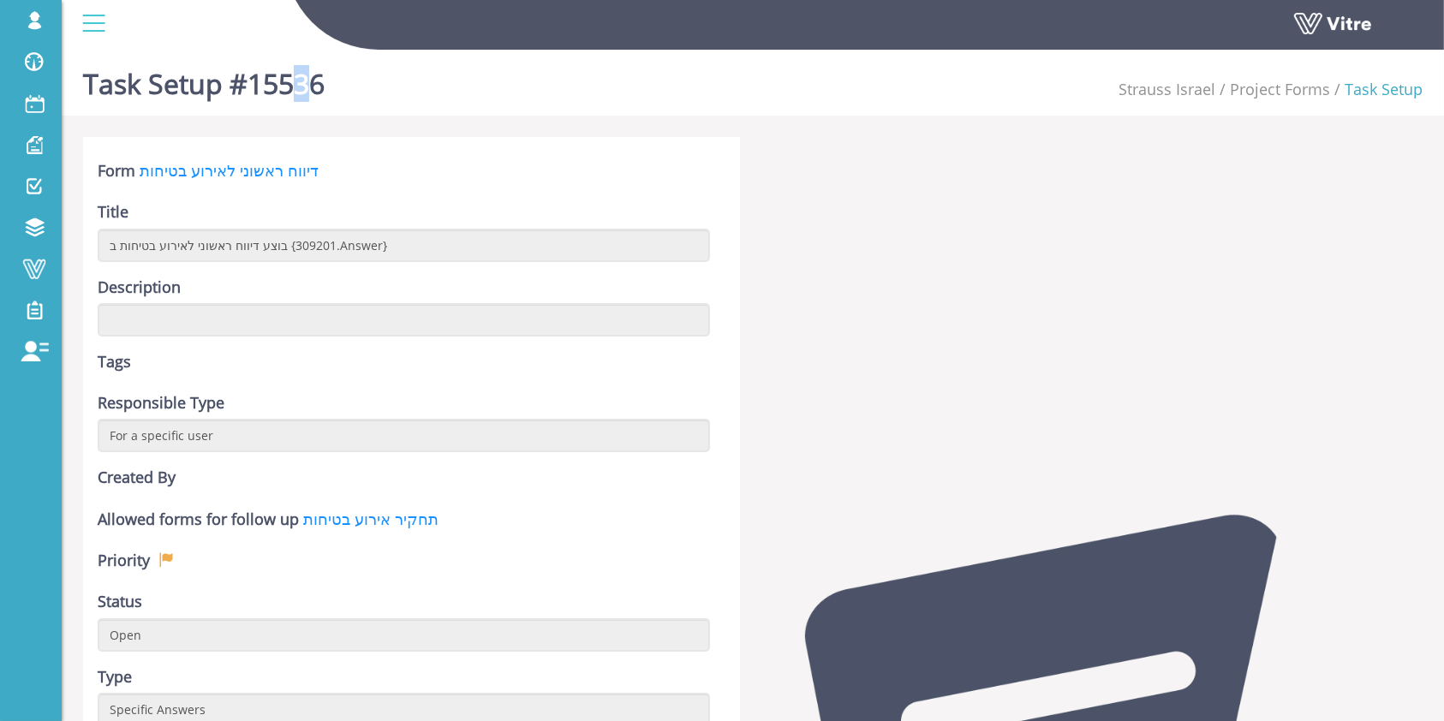
click at [300, 90] on h1 "Task Setup #15536" at bounding box center [204, 79] width 242 height 73
click at [300, 88] on h1 "Task Setup #15536" at bounding box center [204, 79] width 242 height 73
click at [289, 92] on h1 "Task Setup #15536" at bounding box center [204, 79] width 242 height 73
click at [282, 72] on h1 "Task Setup #15536" at bounding box center [204, 79] width 242 height 73
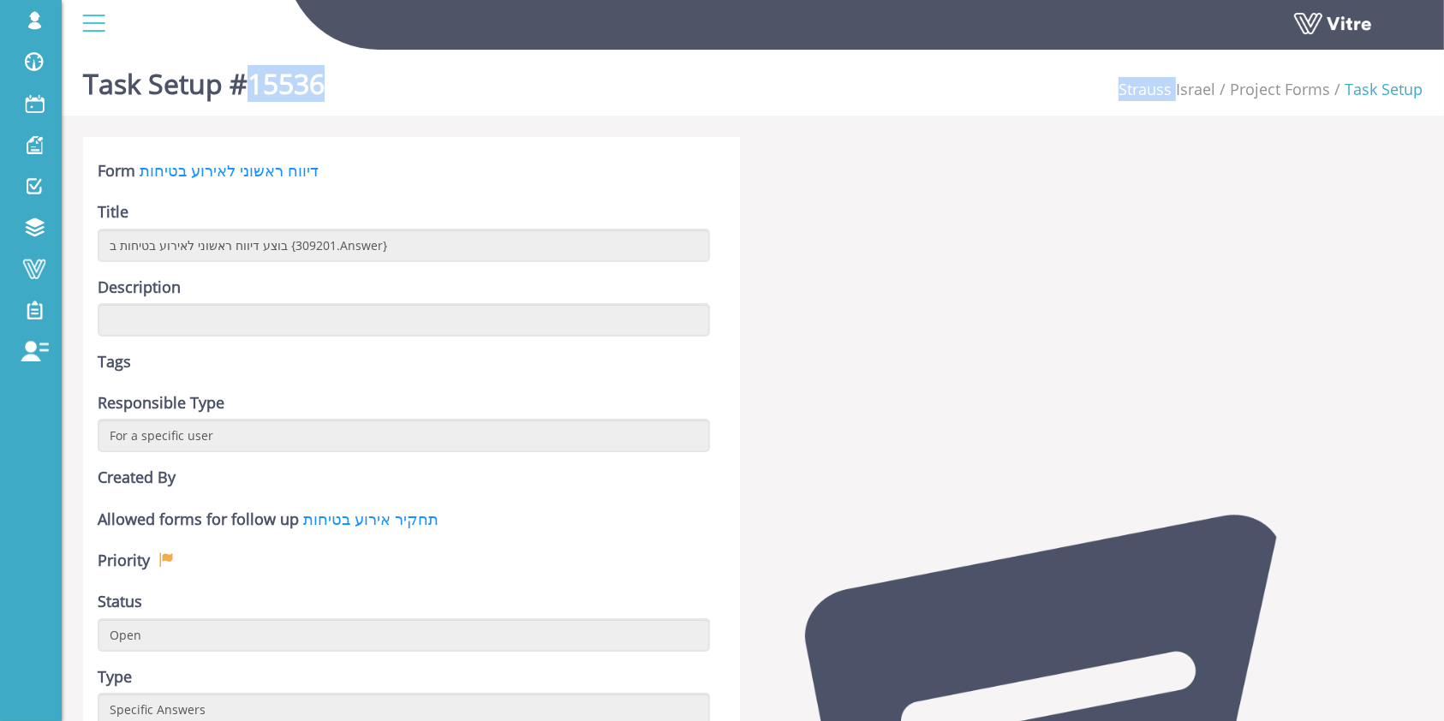
click at [282, 72] on h1 "Task Setup #15536" at bounding box center [204, 79] width 242 height 73
click at [283, 84] on h1 "Task Setup #15536" at bounding box center [204, 79] width 242 height 73
click at [781, 278] on div at bounding box center [1094, 605] width 683 height 936
